Goal: Transaction & Acquisition: Purchase product/service

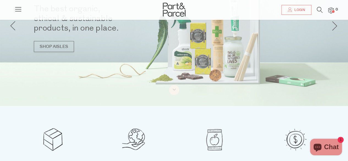
scroll to position [27, 0]
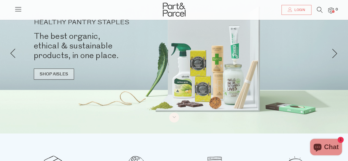
click at [53, 73] on link "SHOP AISLES" at bounding box center [54, 73] width 40 height 11
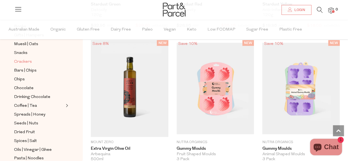
scroll to position [55, 0]
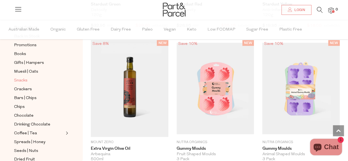
click at [21, 80] on span "Snacks" at bounding box center [20, 80] width 13 height 7
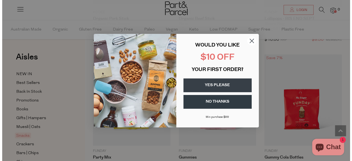
scroll to position [582, 0]
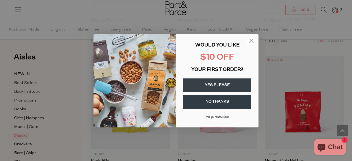
click at [253, 41] on circle "Close dialog" at bounding box center [251, 40] width 9 height 9
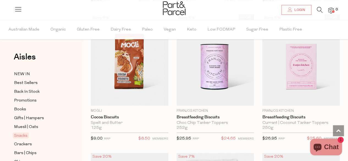
scroll to position [1841, 0]
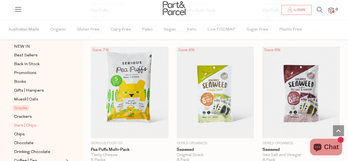
scroll to position [82, 0]
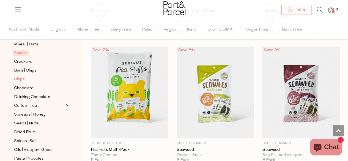
click at [21, 76] on span "Chips" at bounding box center [19, 79] width 11 height 7
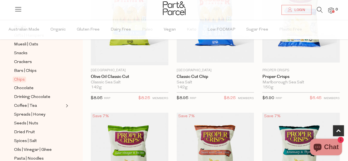
scroll to position [110, 0]
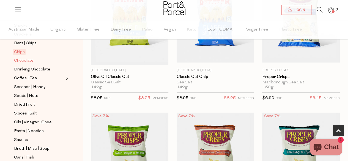
click at [27, 57] on span "Chocolate" at bounding box center [24, 60] width 20 height 7
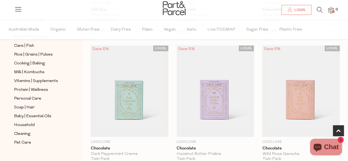
scroll to position [192, 0]
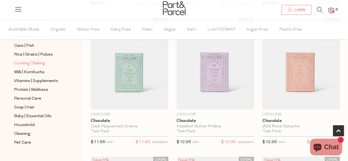
click at [26, 60] on span "Cooking | Baking" at bounding box center [29, 63] width 31 height 7
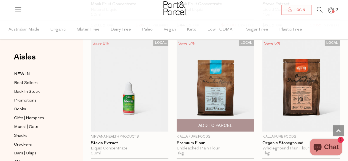
scroll to position [2198, 0]
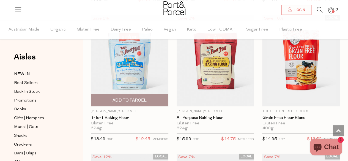
scroll to position [2473, 0]
